Goal: Information Seeking & Learning: Learn about a topic

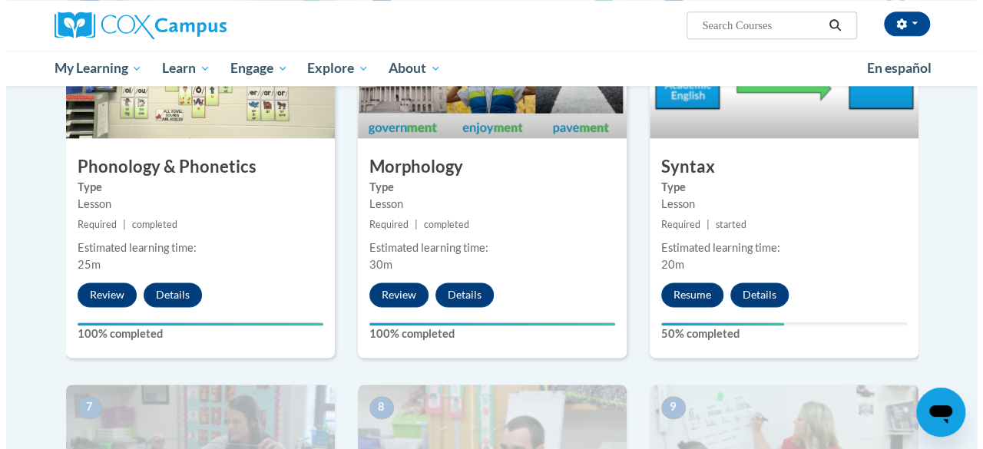
scroll to position [892, 0]
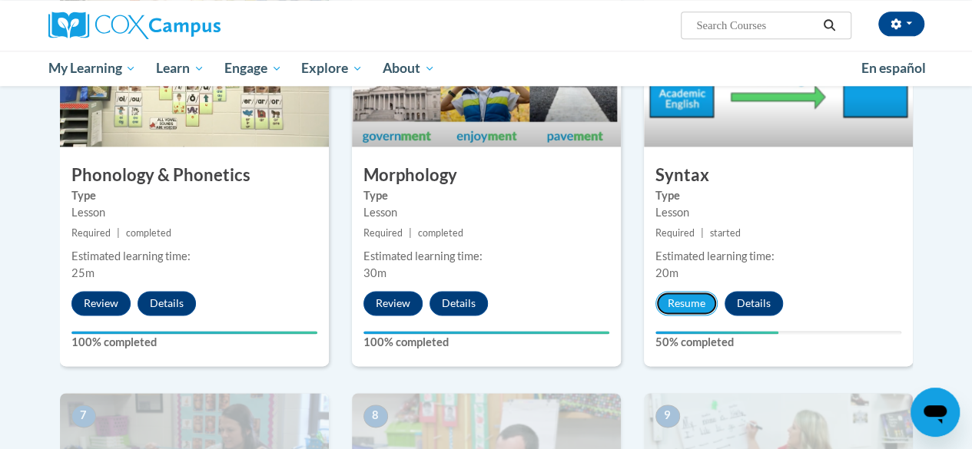
click at [688, 303] on button "Resume" at bounding box center [686, 303] width 62 height 25
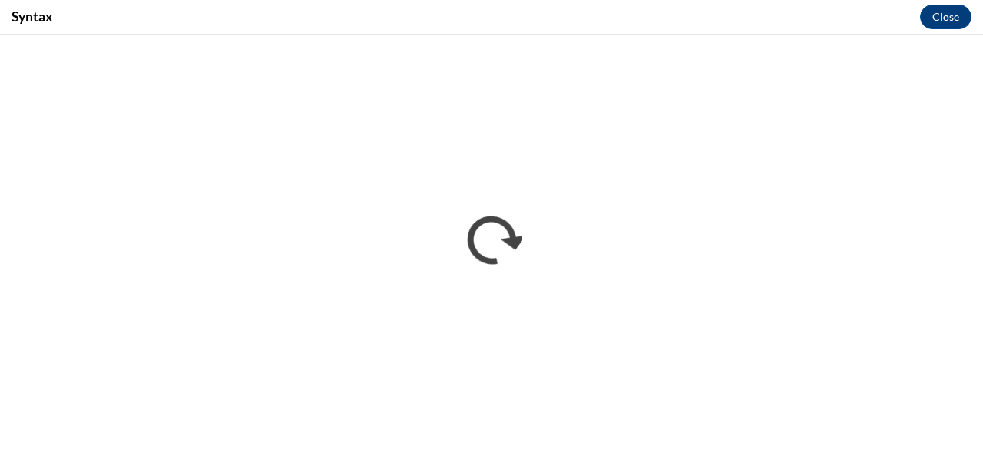
scroll to position [0, 0]
